Goal: Information Seeking & Learning: Learn about a topic

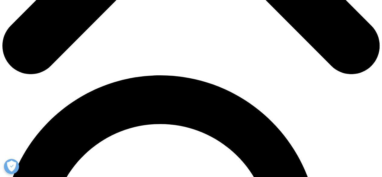
scroll to position [332, 0]
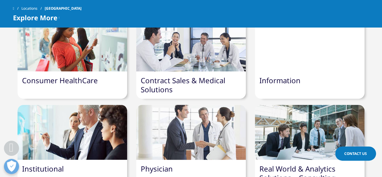
click at [289, 75] on link "Information" at bounding box center [279, 80] width 41 height 10
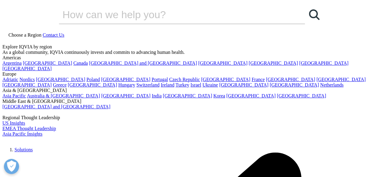
scroll to position [30, 0]
